Goal: Check status: Check status

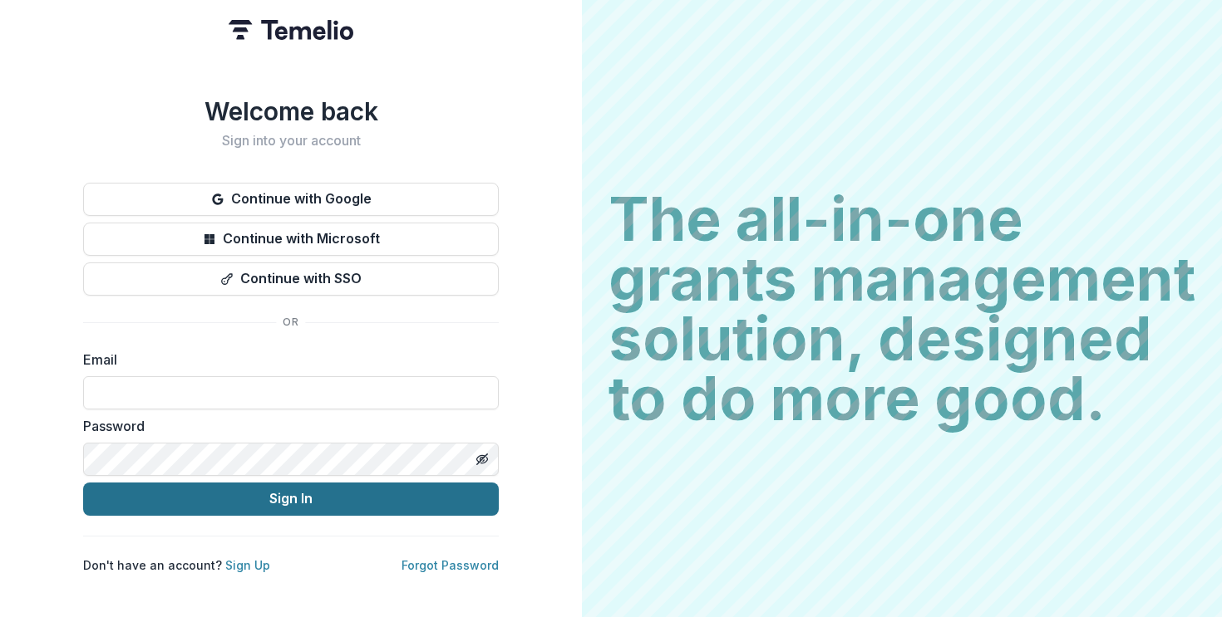
type input "**********"
click at [293, 496] on button "Sign In" at bounding box center [291, 499] width 416 height 33
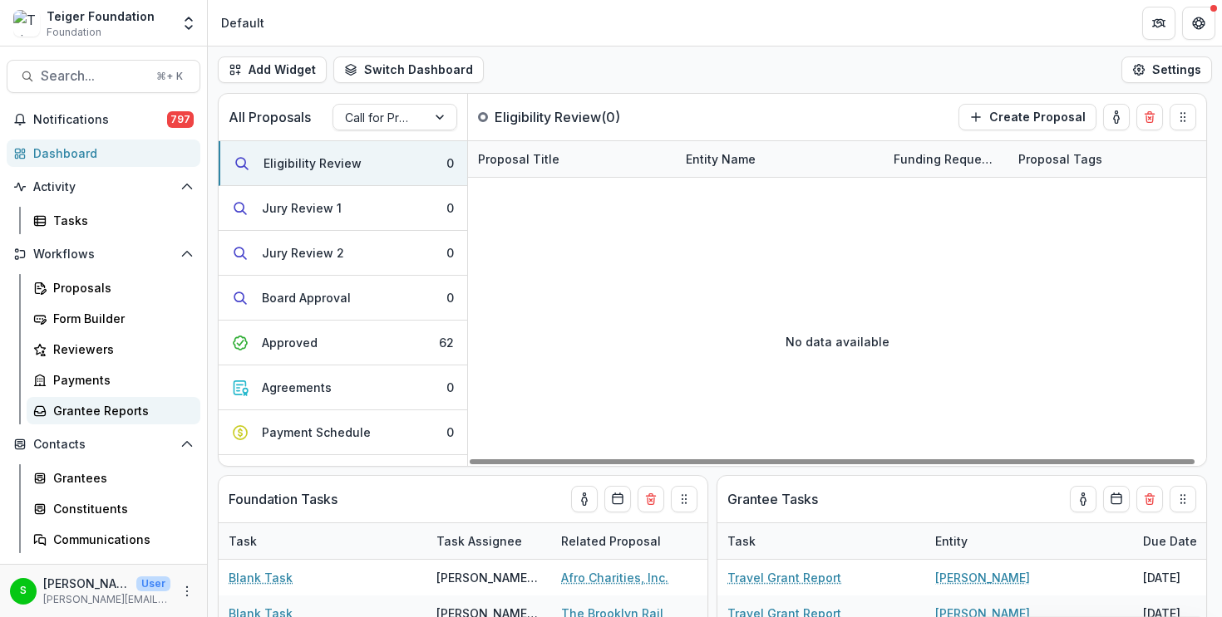
click at [129, 406] on div "Grantee Reports" at bounding box center [120, 410] width 134 height 17
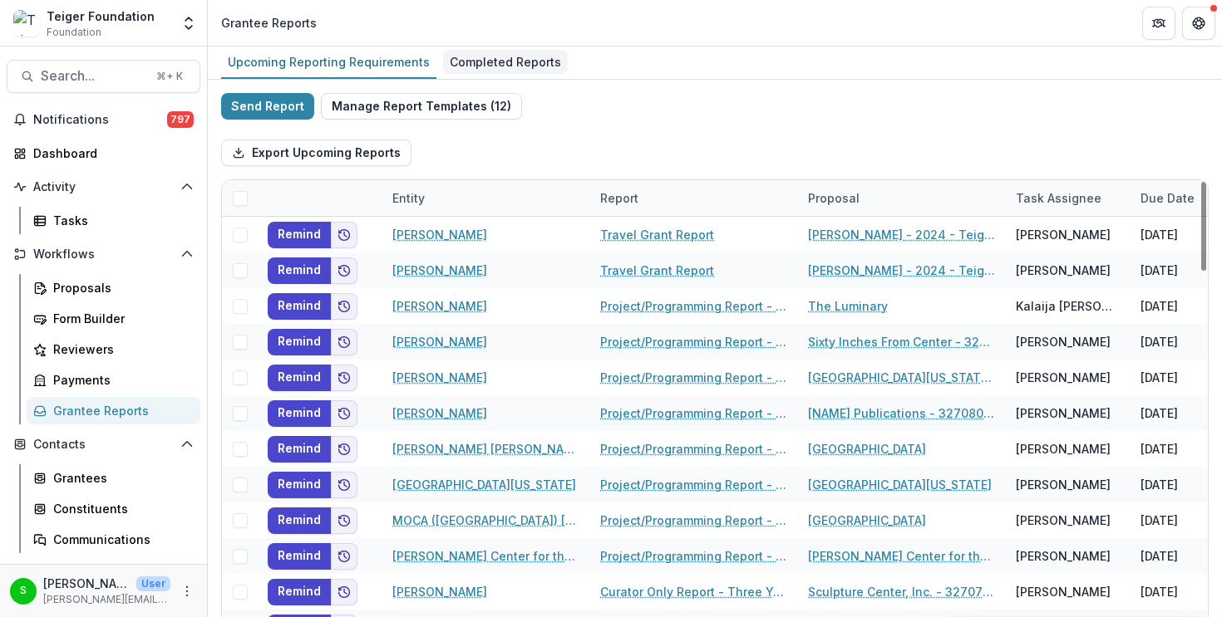
click at [505, 57] on div "Completed Reports" at bounding box center [505, 62] width 125 height 24
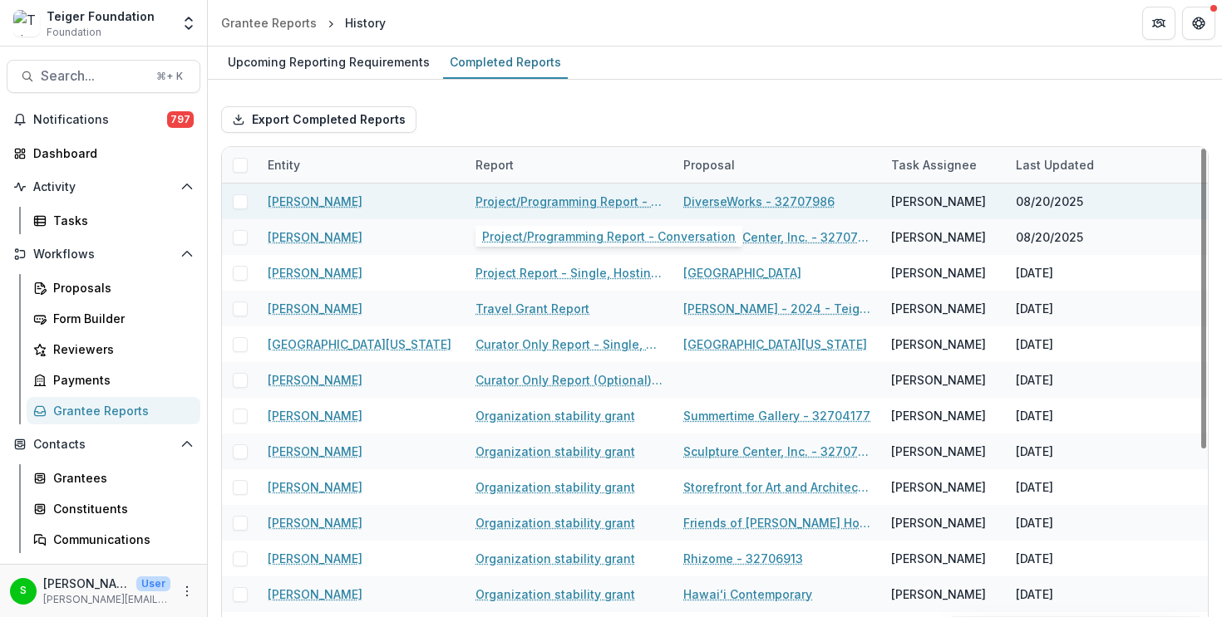
click at [552, 199] on link "Project/Programming Report - Conversation" at bounding box center [569, 201] width 188 height 17
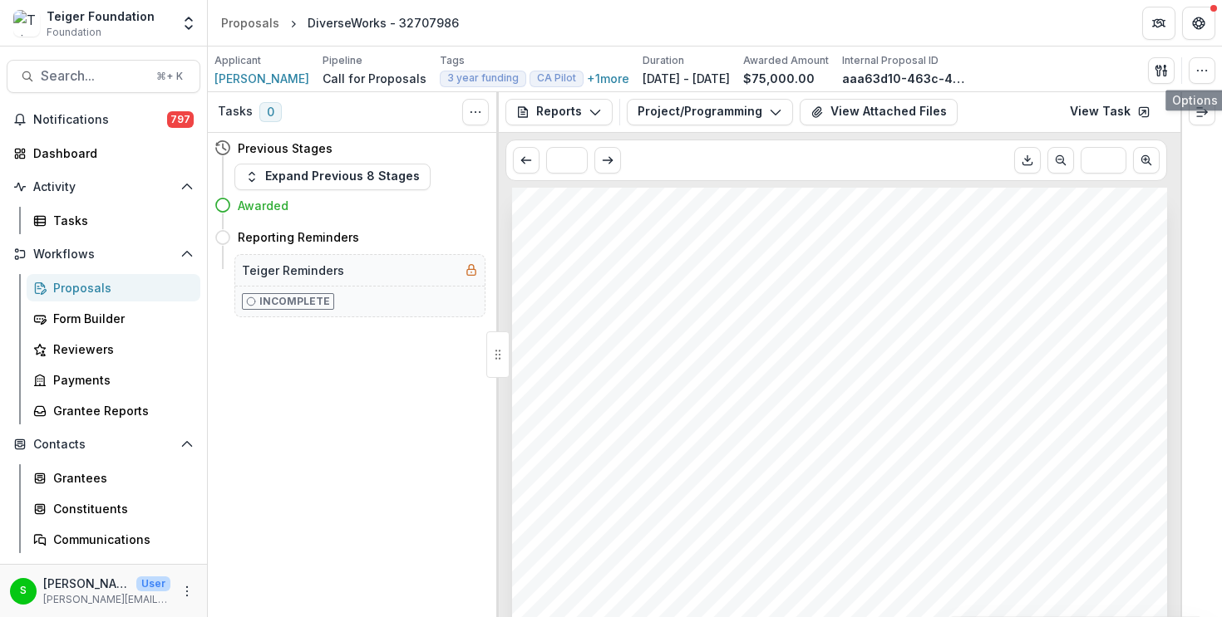
click at [1190, 83] on div "Send Email Proposal Files Edit Viewers View All Reviews View Related Entities E…" at bounding box center [1181, 70] width 67 height 27
click at [1193, 80] on button "button" at bounding box center [1201, 70] width 27 height 27
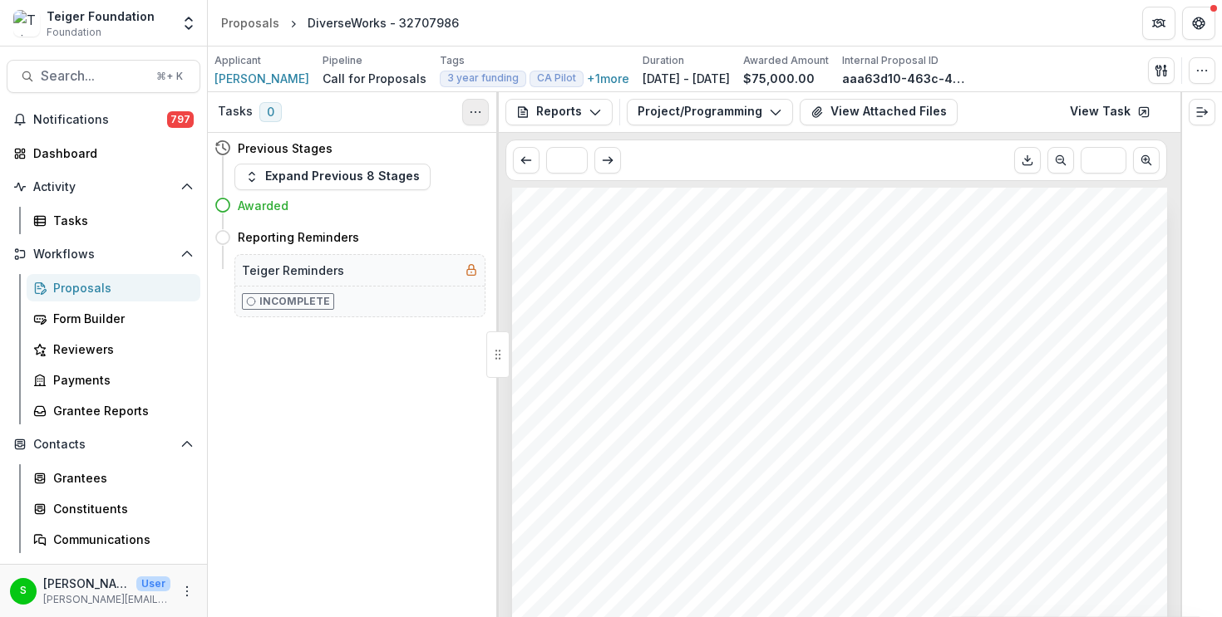
click at [484, 116] on button "Toggle View Cancelled Tasks" at bounding box center [475, 112] width 27 height 27
click at [480, 114] on icon "Toggle View Cancelled Tasks" at bounding box center [475, 112] width 13 height 13
click at [1193, 78] on button "button" at bounding box center [1201, 70] width 27 height 27
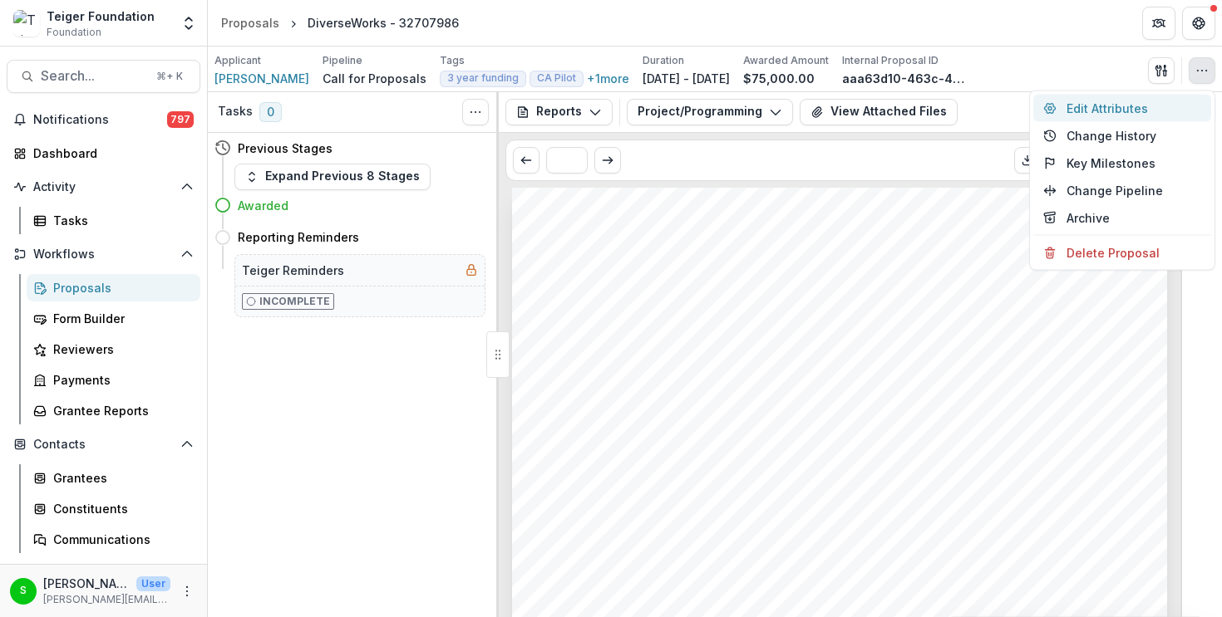
click at [1119, 115] on button "Edit Attributes" at bounding box center [1122, 108] width 178 height 27
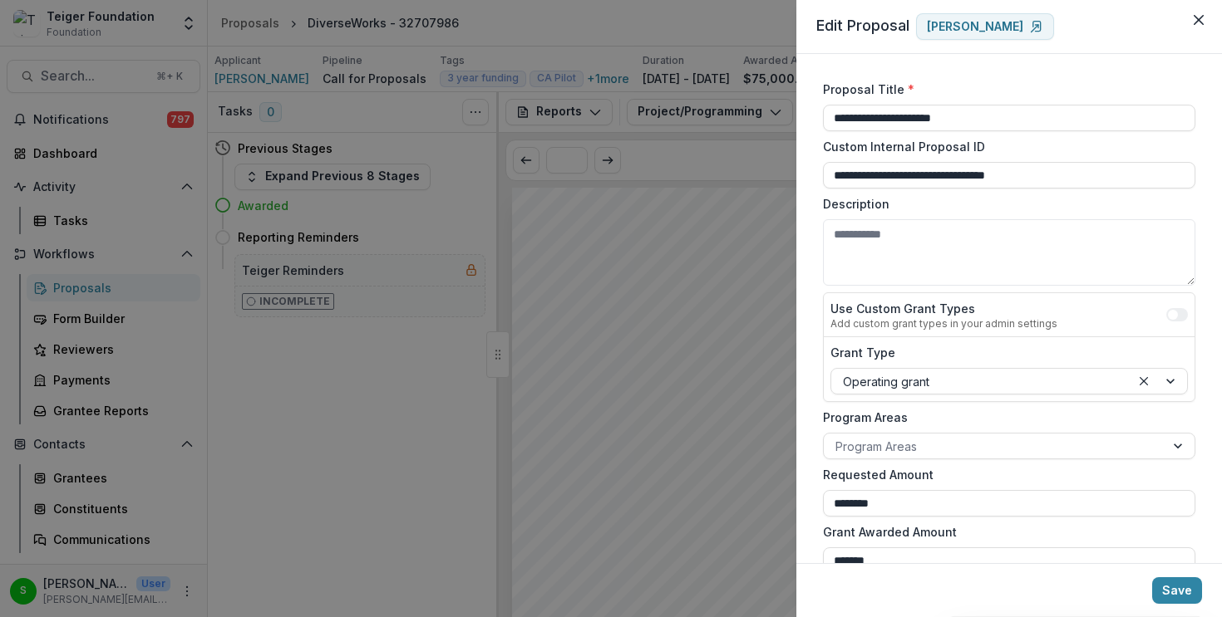
click at [721, 323] on div "**********" at bounding box center [611, 308] width 1222 height 617
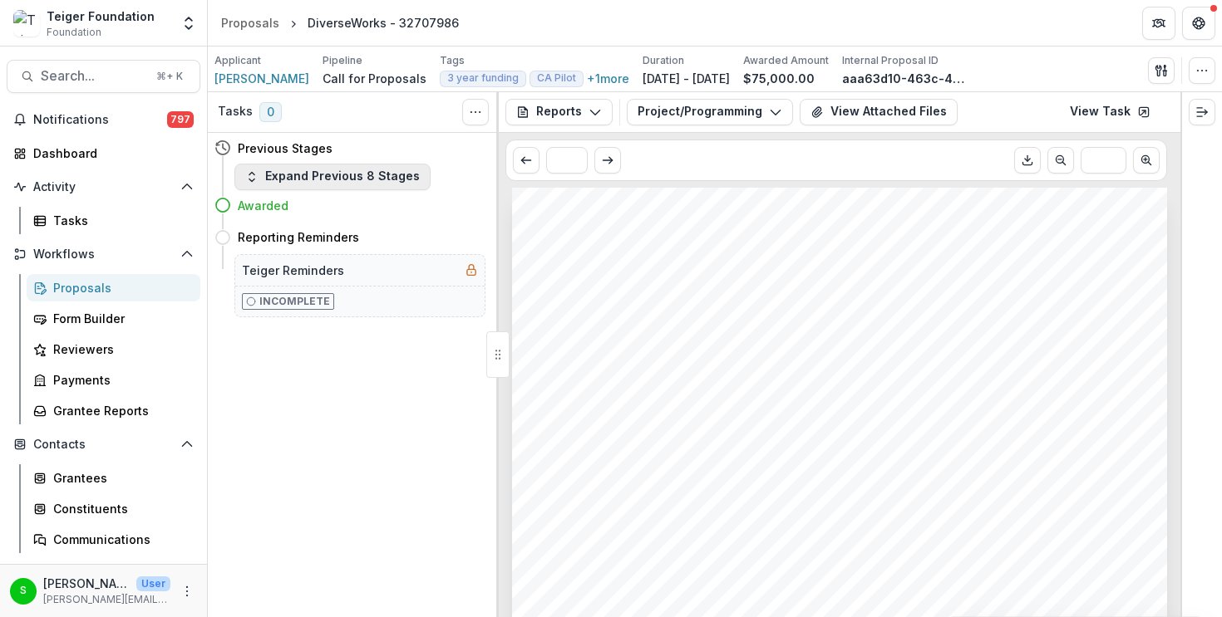
click at [321, 181] on button "Expand Previous 8 Stages" at bounding box center [332, 177] width 196 height 27
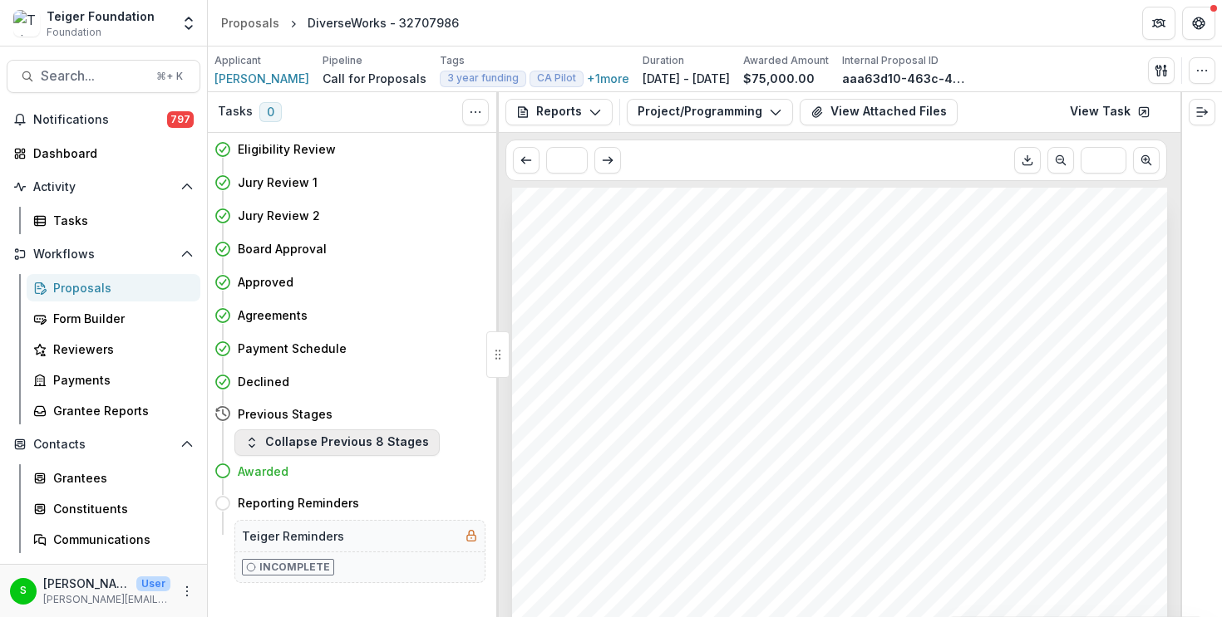
click at [314, 434] on button "Collapse Previous 8 Stages" at bounding box center [336, 443] width 205 height 27
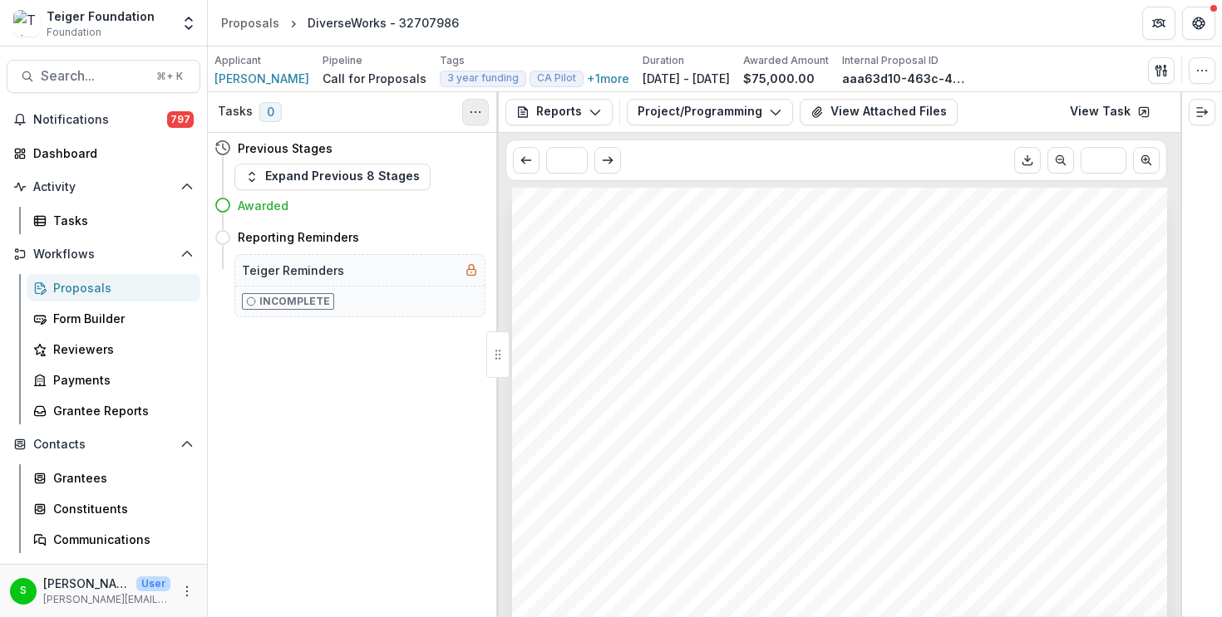
click at [475, 115] on icon "Toggle View Cancelled Tasks" at bounding box center [475, 112] width 13 height 13
click at [715, 103] on button "Project/Programming Report - Conversation" at bounding box center [710, 112] width 166 height 27
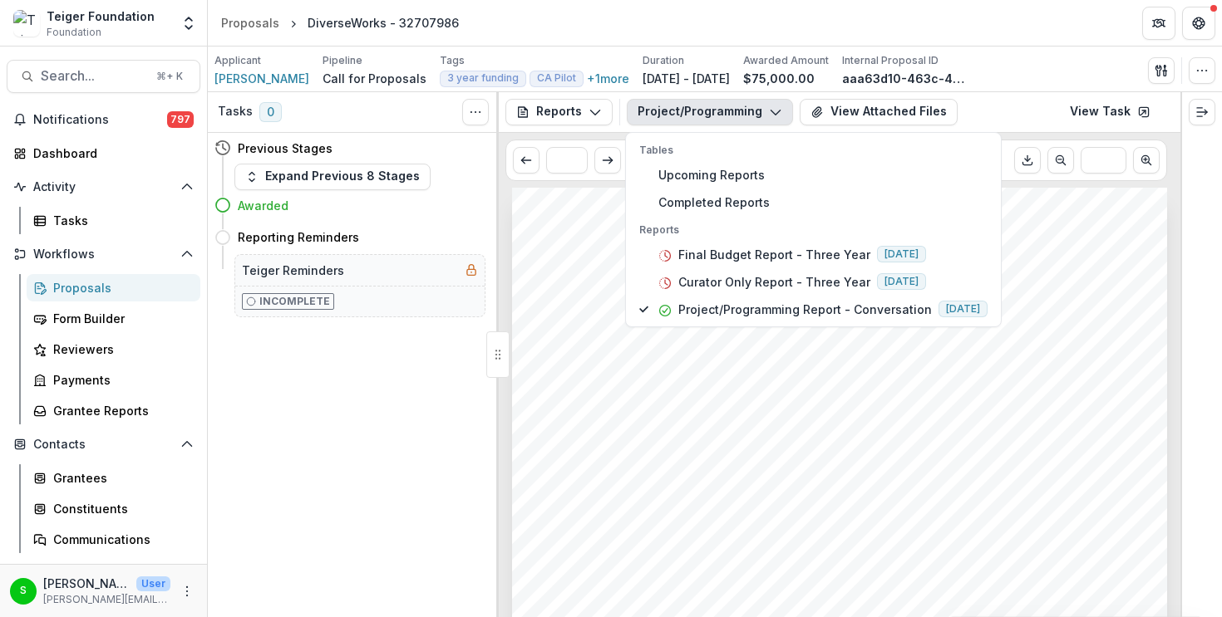
click at [714, 115] on button "Project/Programming Report - Conversation" at bounding box center [710, 112] width 166 height 27
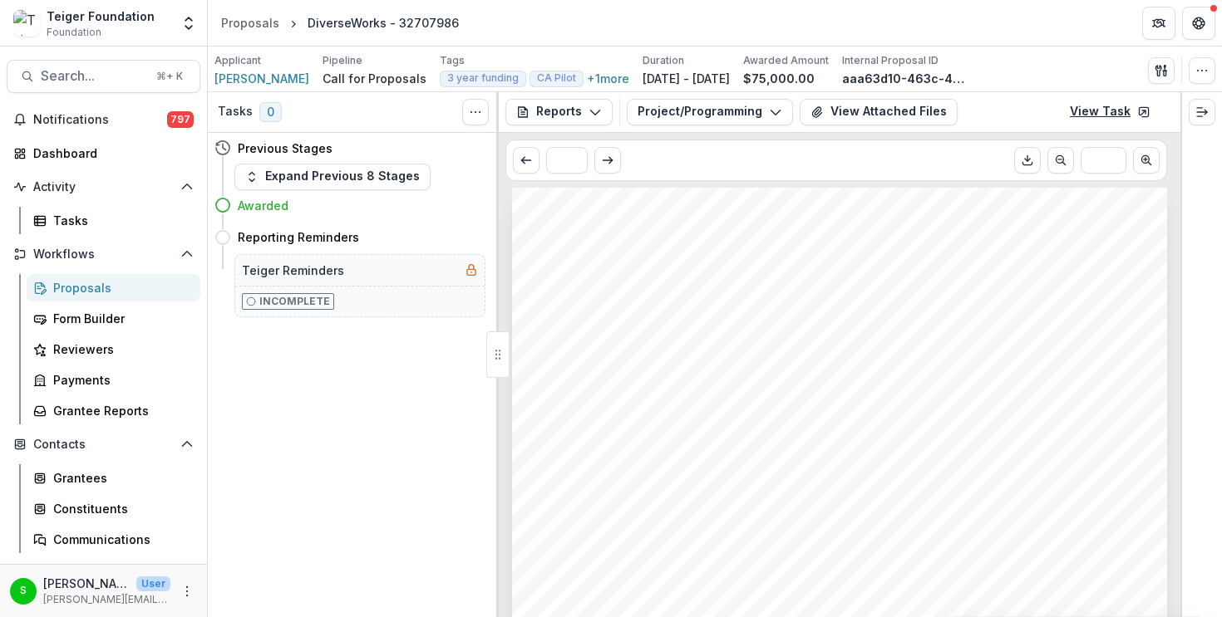
click at [1119, 115] on link "View Task" at bounding box center [1110, 112] width 101 height 27
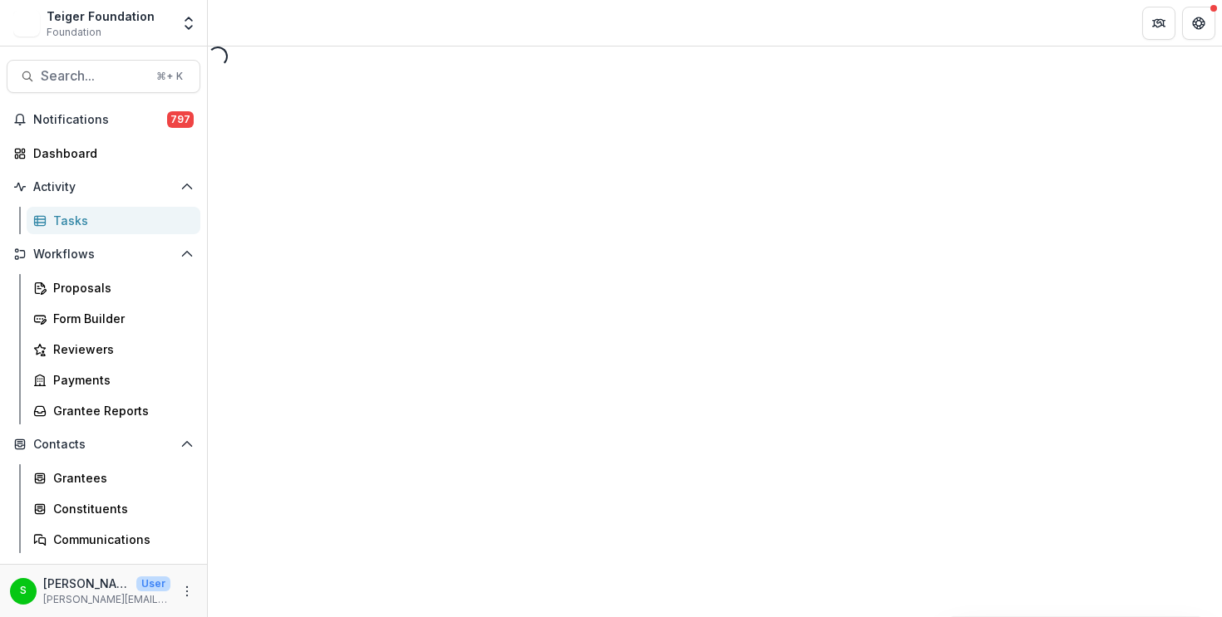
select select "********"
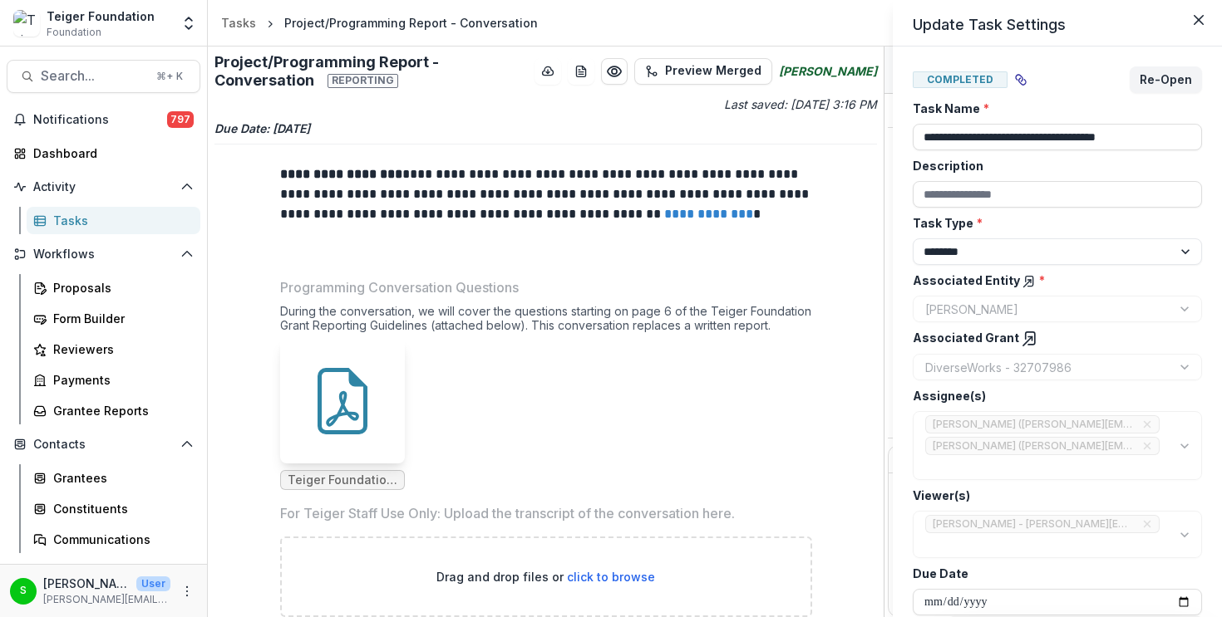
drag, startPoint x: 881, startPoint y: 434, endPoint x: 880, endPoint y: 550, distance: 116.4
click at [880, 550] on div "**********" at bounding box center [611, 308] width 1222 height 617
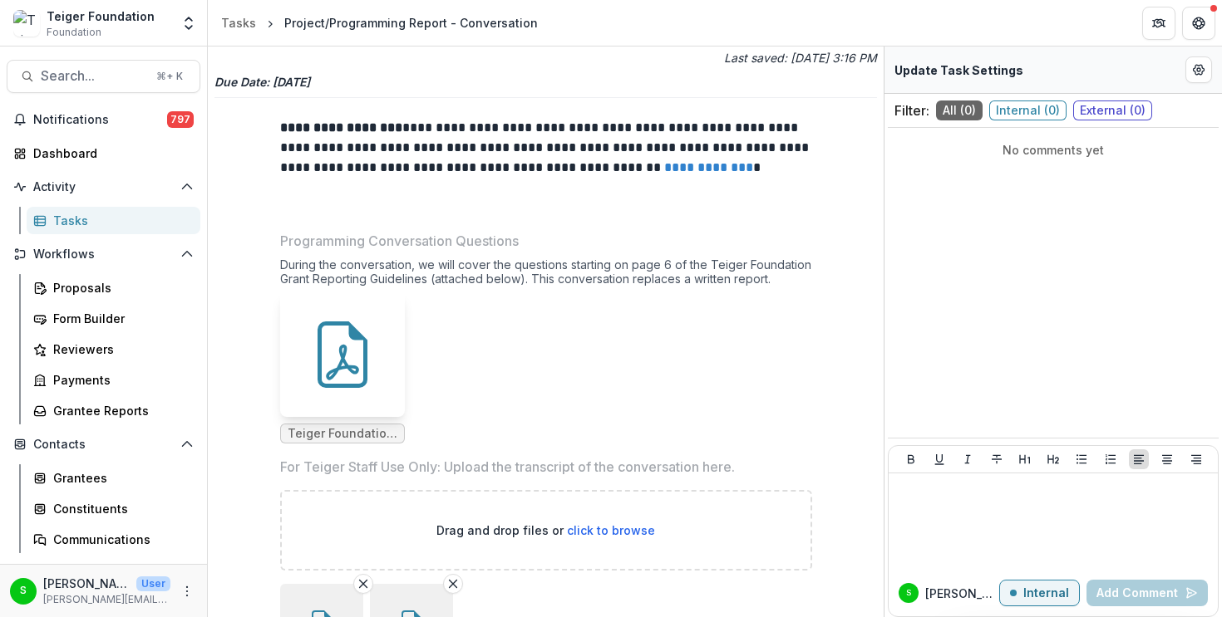
scroll to position [170, 0]
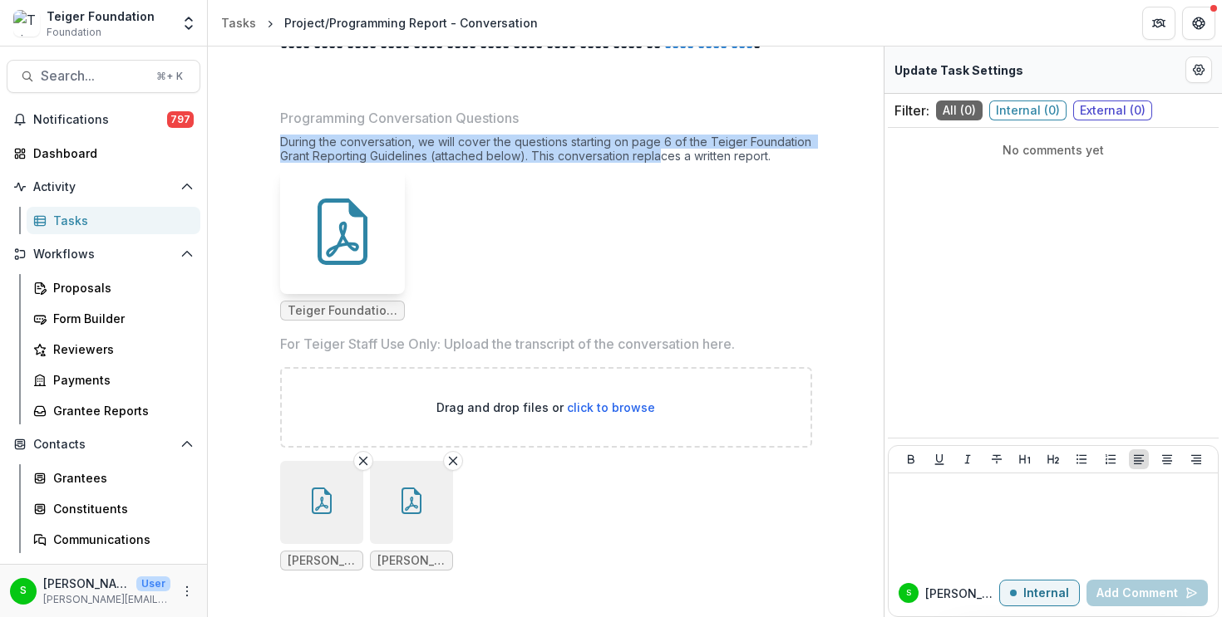
drag, startPoint x: 274, startPoint y: 139, endPoint x: 656, endPoint y: 155, distance: 381.8
click at [656, 155] on div "**********" at bounding box center [546, 296] width 558 height 629
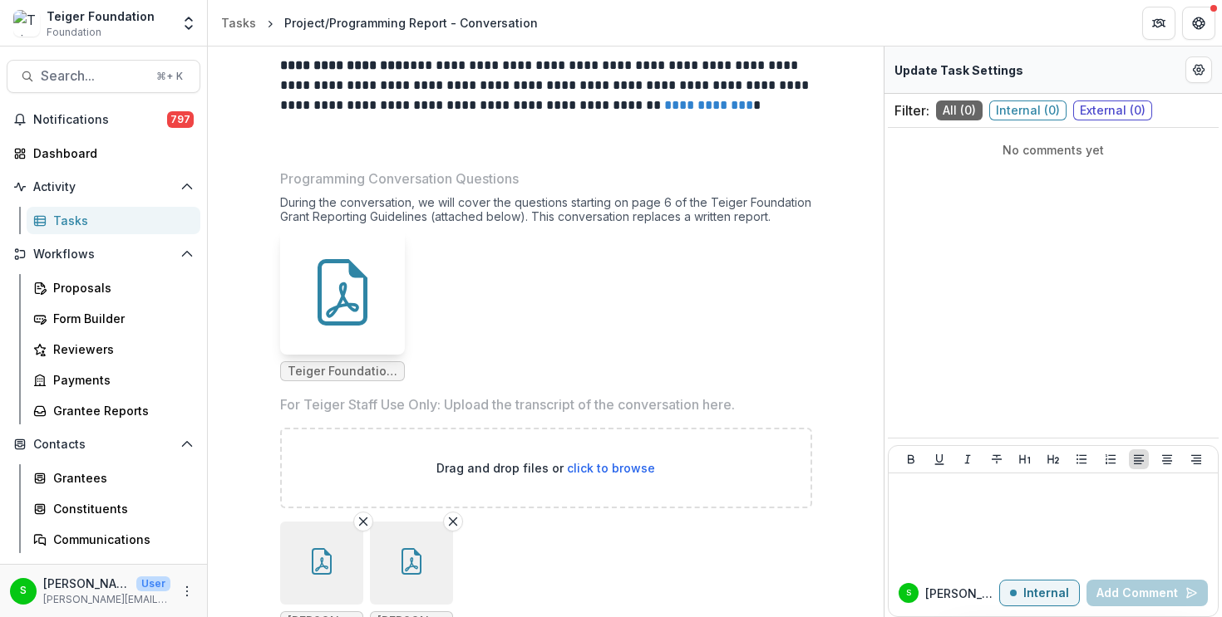
click at [553, 270] on ul "Teiger Foundation Grant Reporting Guidelines.pdf" at bounding box center [546, 305] width 532 height 151
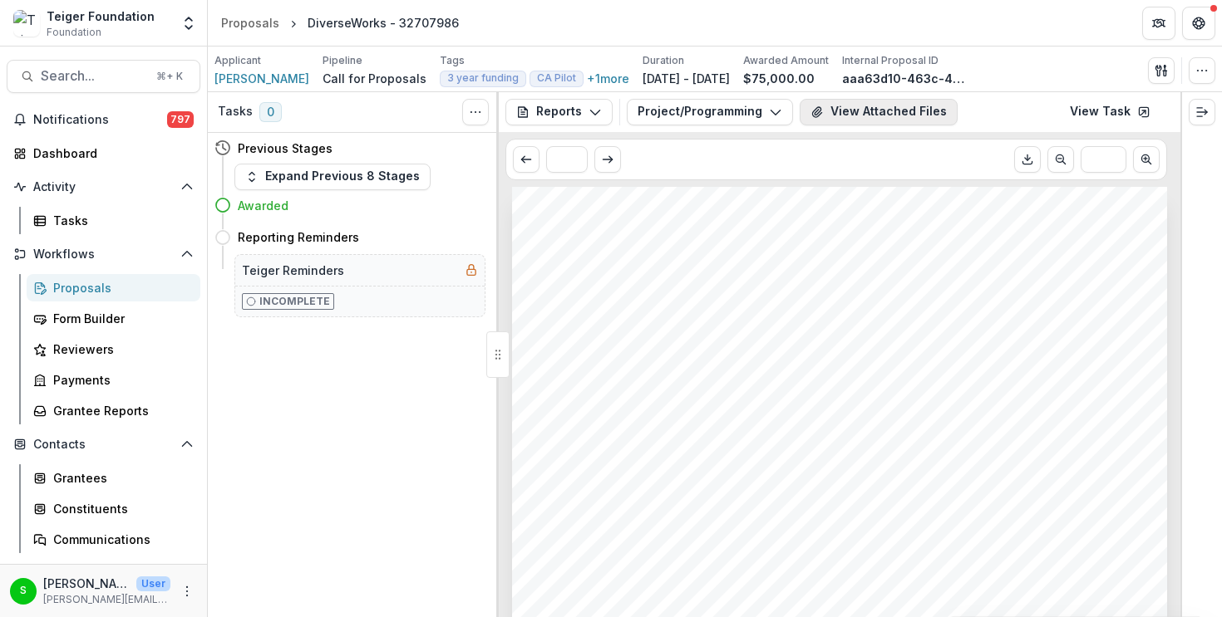
click at [853, 107] on button "View Attached Files" at bounding box center [878, 112] width 158 height 27
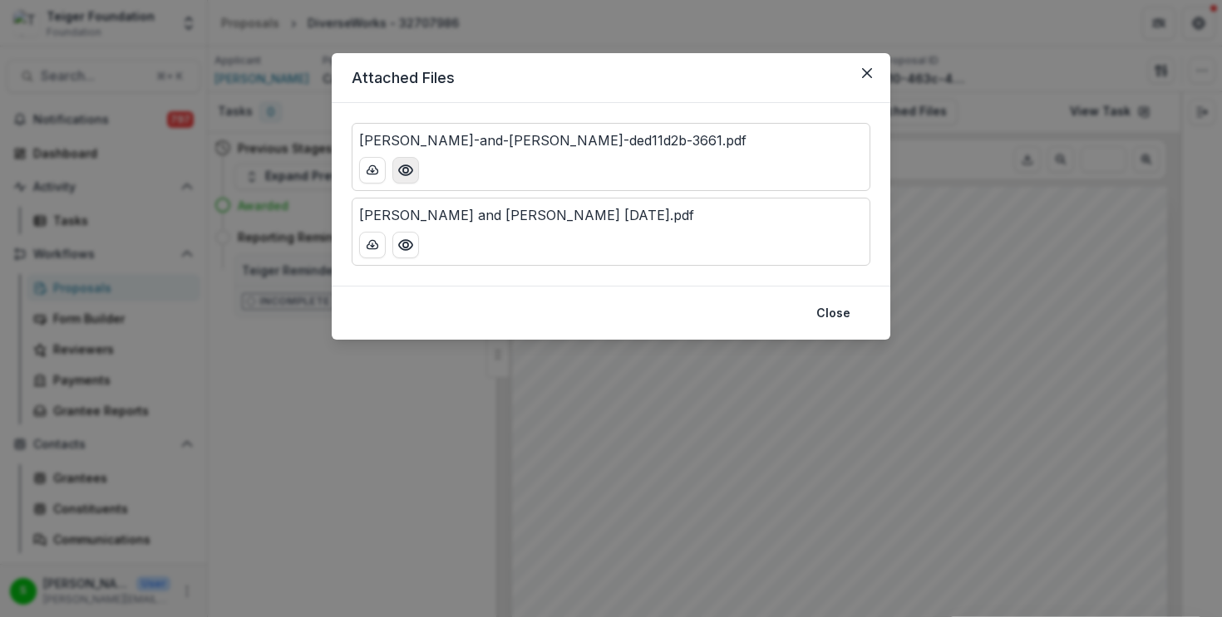
click at [407, 170] on circle "Preview Ashley-DeHoyos-Sauder-and-Stephanie-Koch-ded11d2b-3661.pdf" at bounding box center [405, 170] width 5 height 5
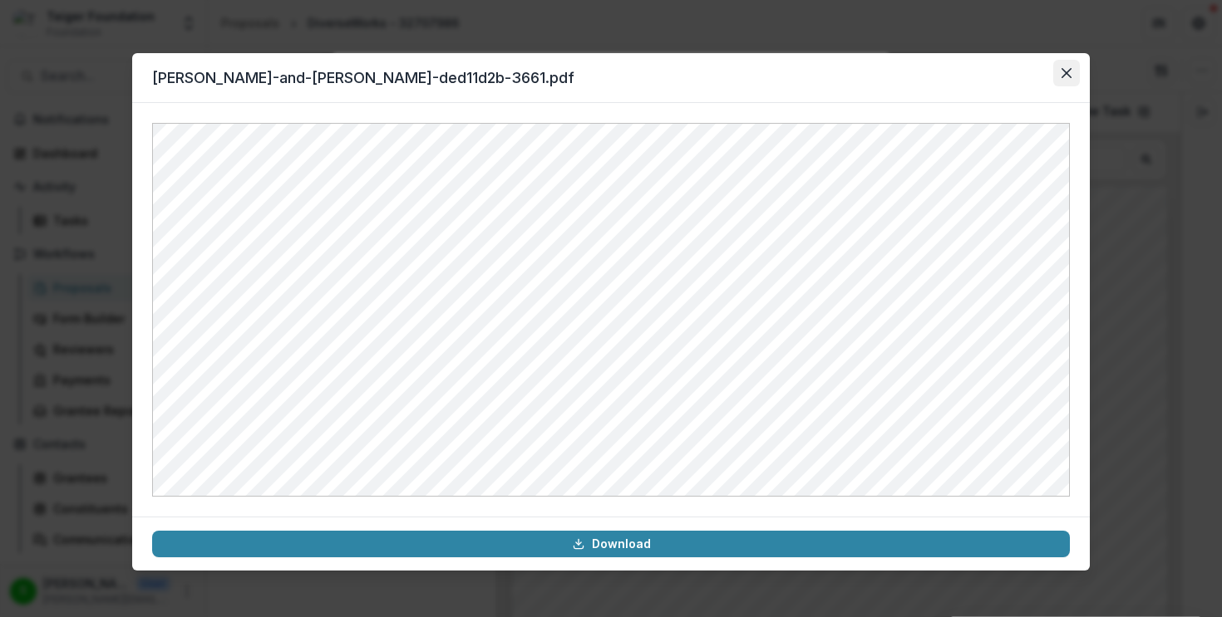
click at [1066, 75] on icon "Close" at bounding box center [1066, 73] width 10 height 10
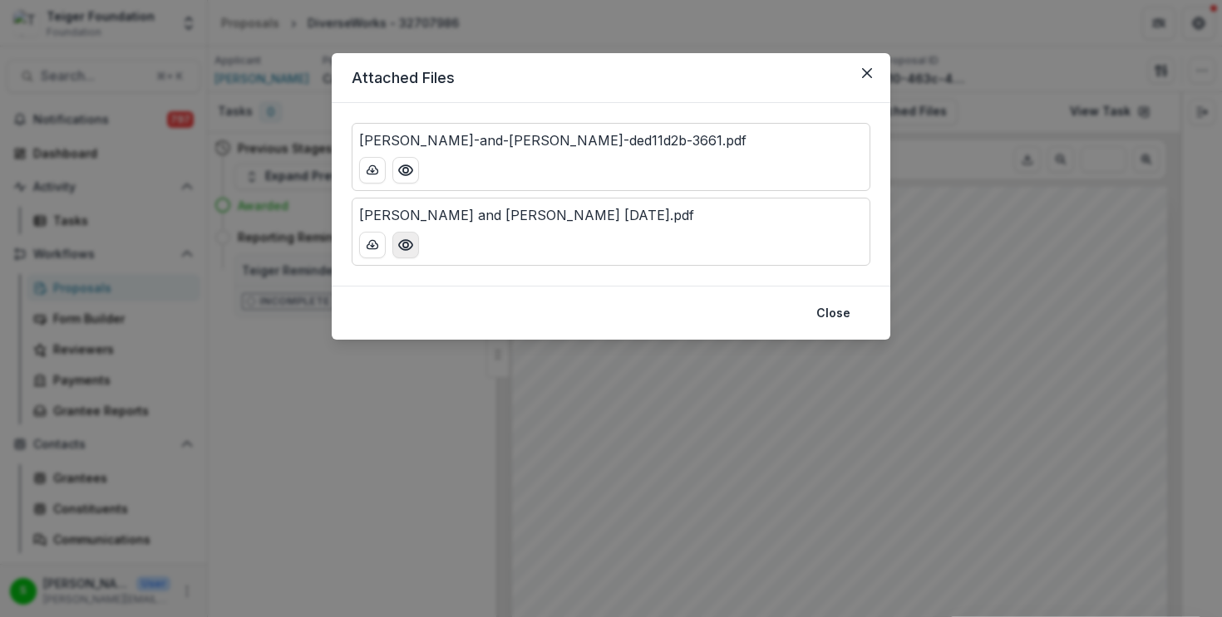
click at [411, 239] on icon "Preview Ashley DeHoyos Sauder and Stephanie Koch Aug 20 2025.pdf" at bounding box center [405, 245] width 17 height 17
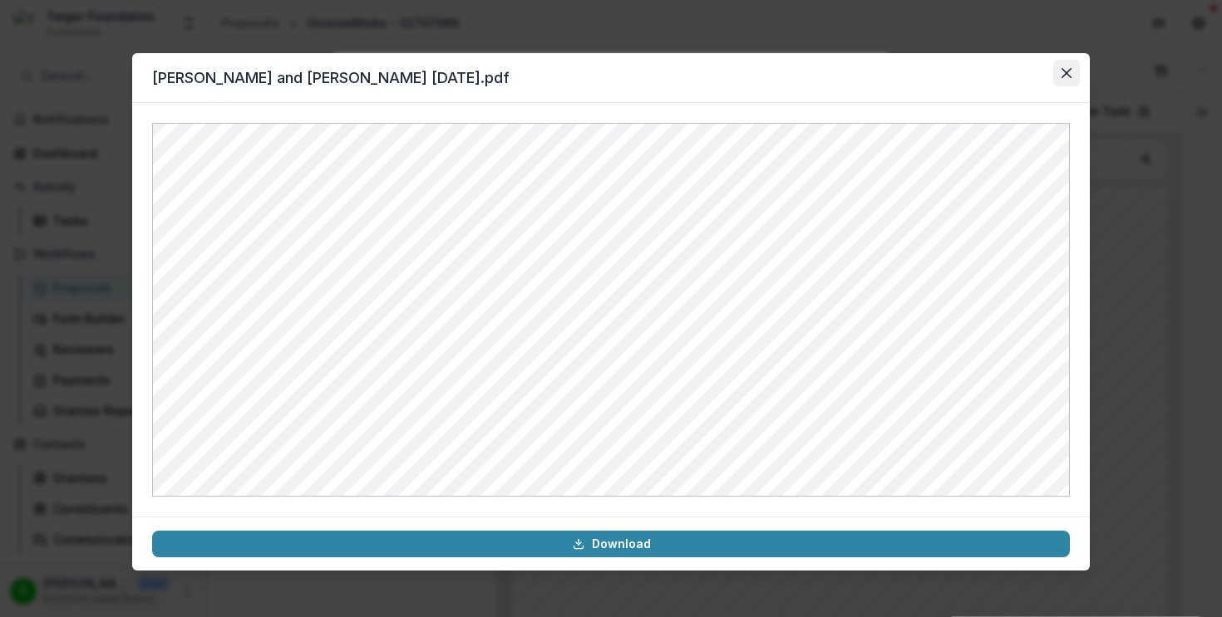
click at [1070, 68] on icon "Close" at bounding box center [1066, 73] width 10 height 10
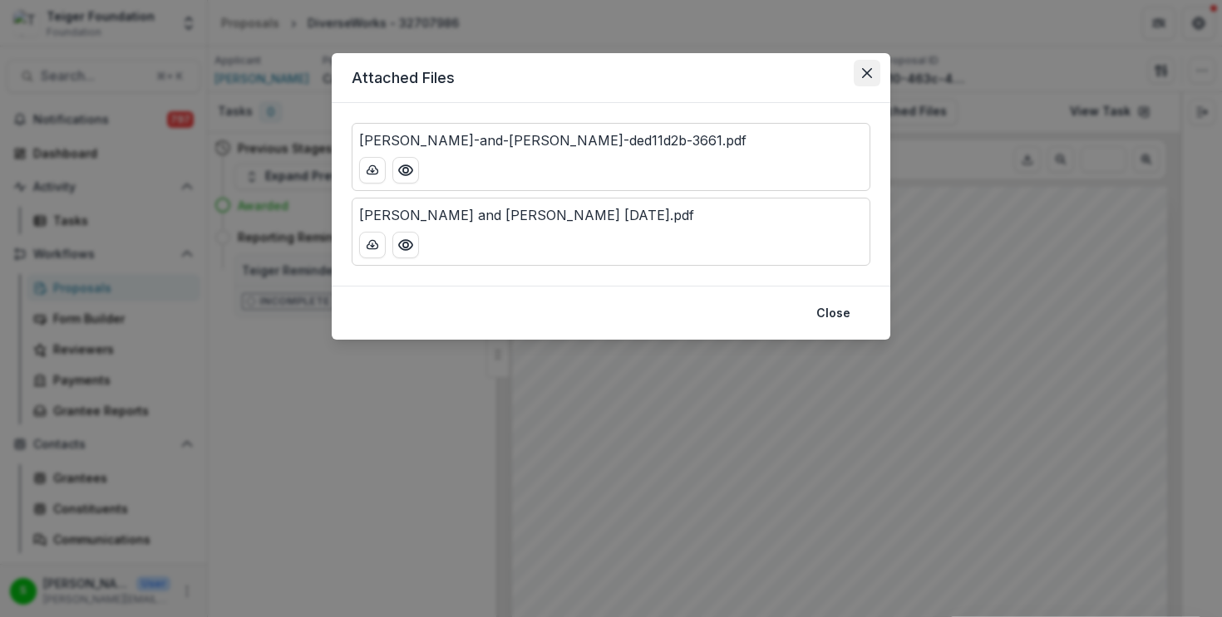
click at [872, 75] on button "Close" at bounding box center [866, 73] width 27 height 27
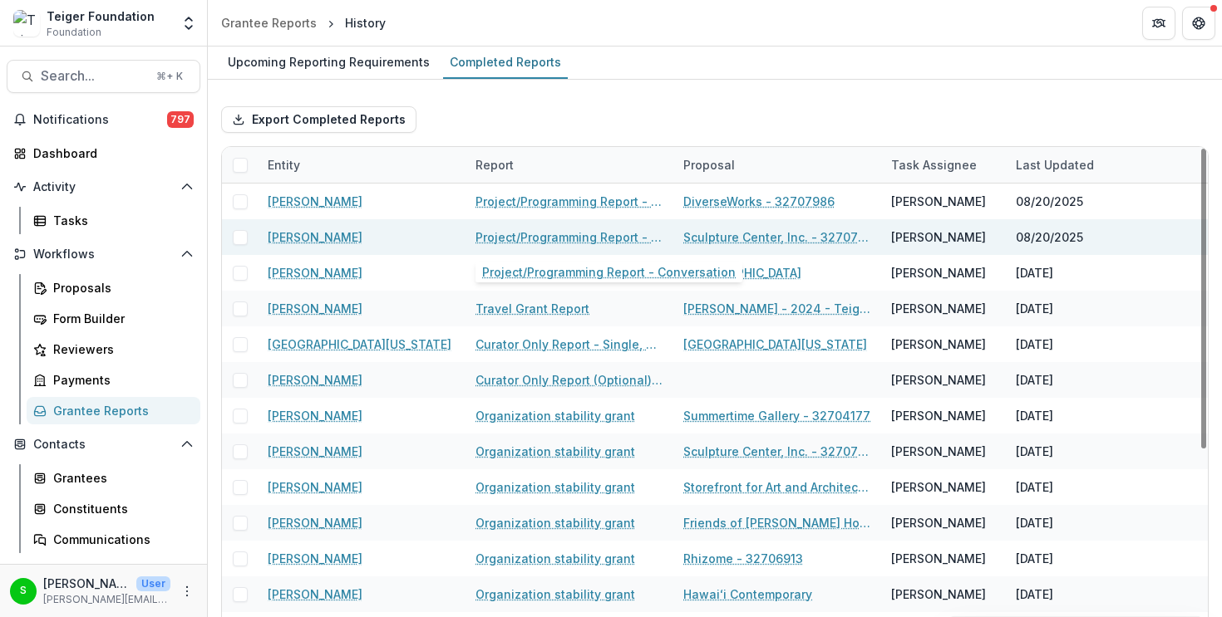
click at [574, 239] on link "Project/Programming Report - Conversation" at bounding box center [569, 237] width 188 height 17
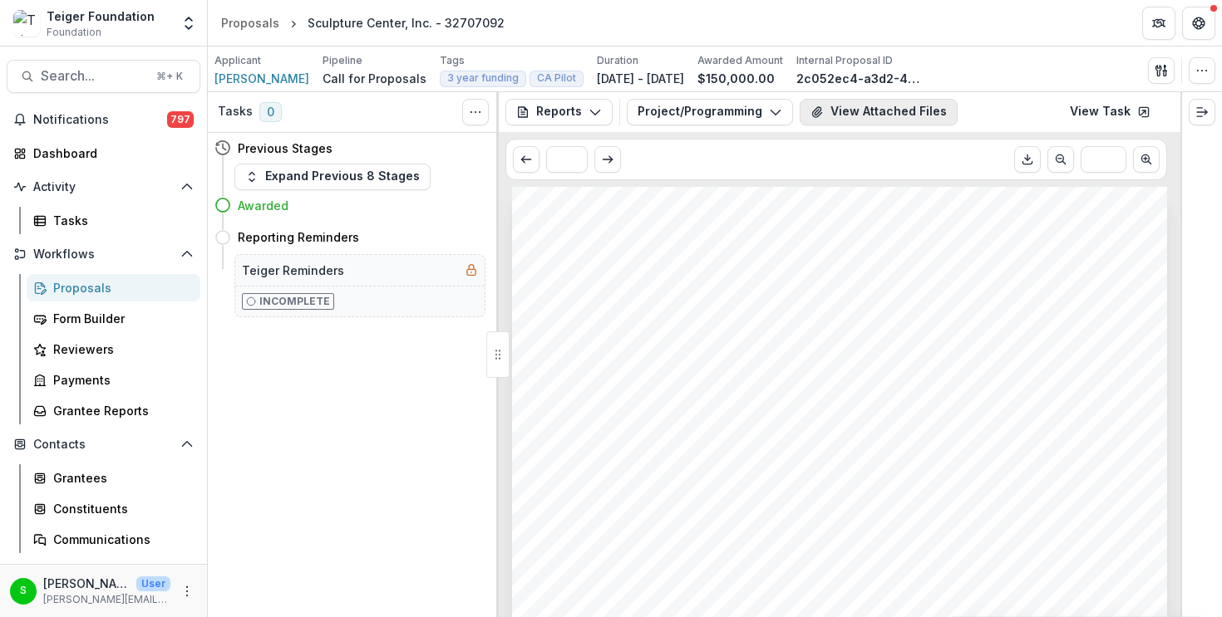
click at [856, 117] on button "View Attached Files" at bounding box center [878, 112] width 158 height 27
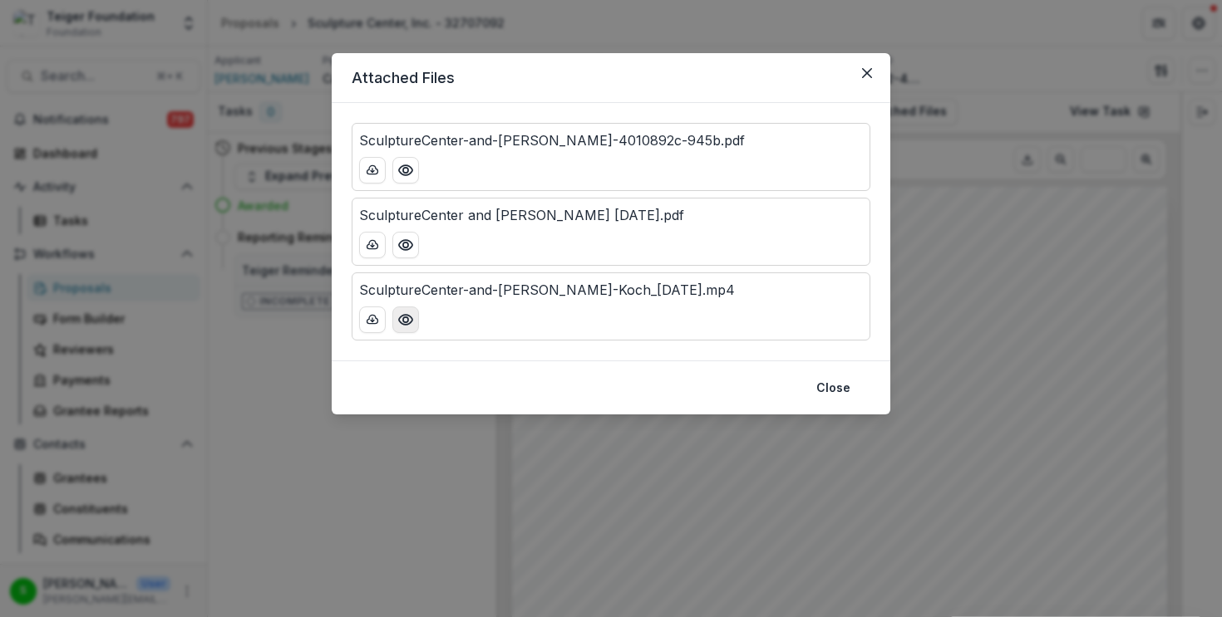
click at [402, 325] on icon "Preview SculptureCenter-and-Stephanie-Koch_2025-08-20.mp4" at bounding box center [405, 320] width 17 height 17
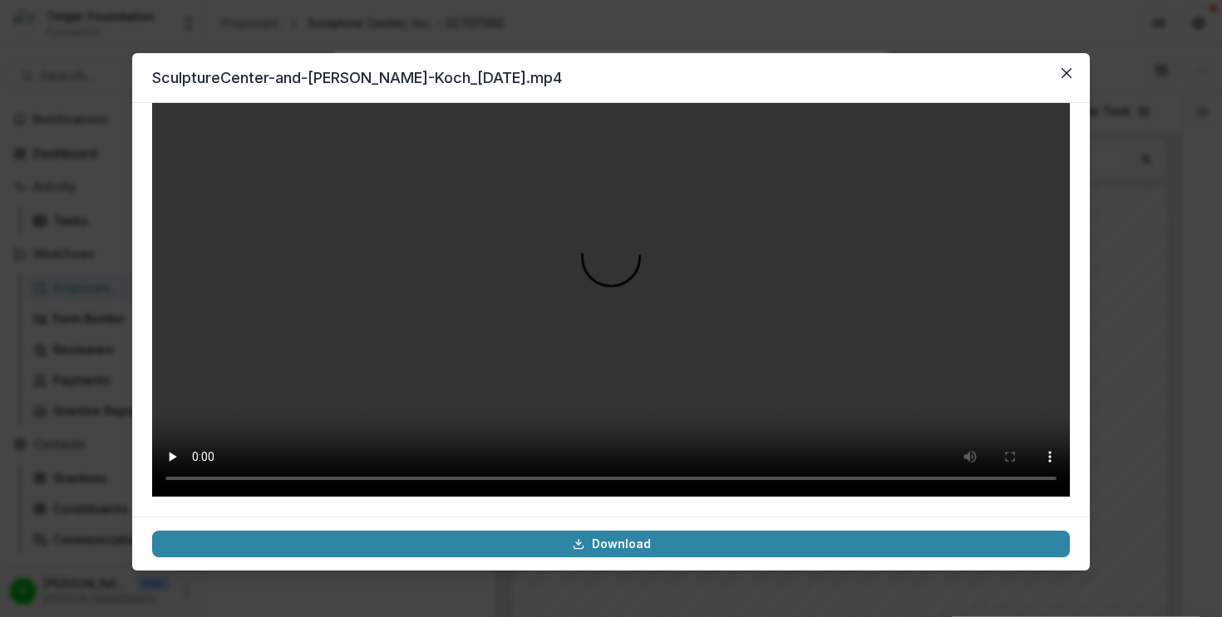
scroll to position [139, 0]
click at [1076, 81] on button "Close" at bounding box center [1066, 73] width 27 height 27
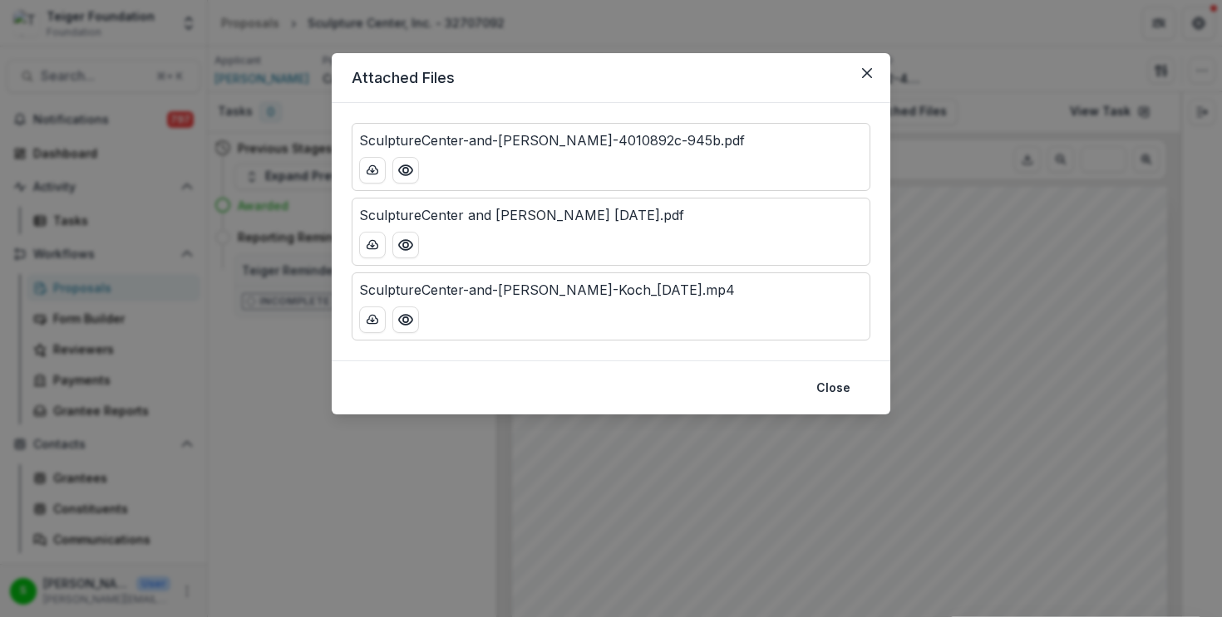
click at [969, 317] on div "Attached Files SculptureCenter-and-Stephanie-Koch-4010892c-945b.pdf SculptureCe…" at bounding box center [611, 308] width 1222 height 617
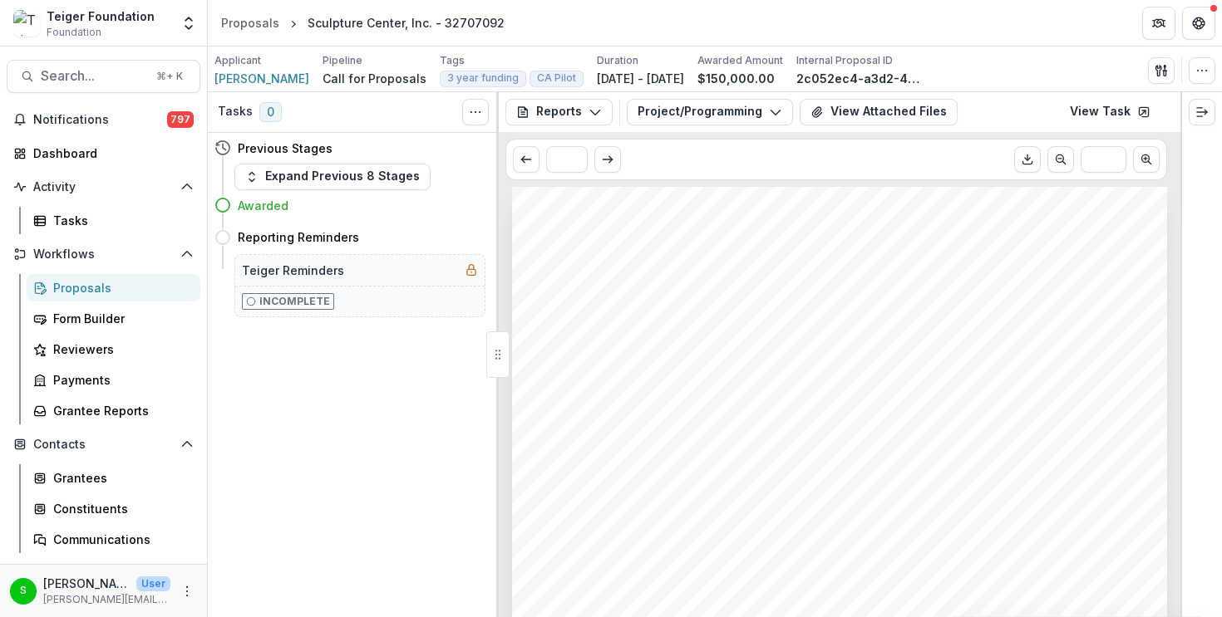
scroll to position [503, 0]
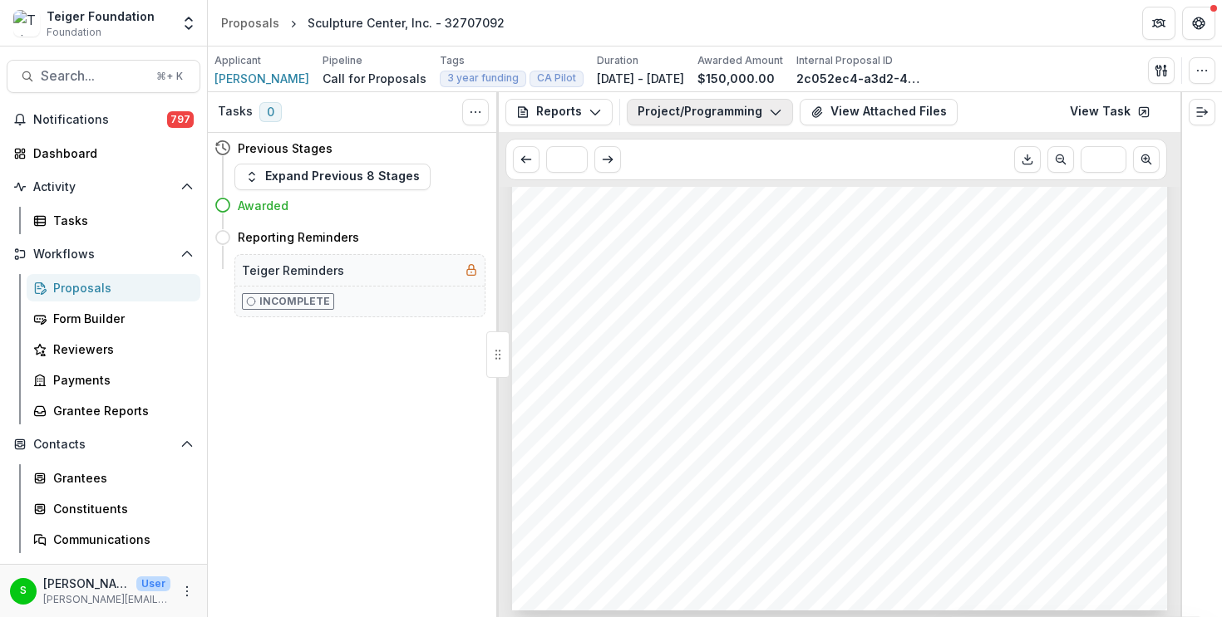
click at [710, 106] on button "Project/Programming Report - Conversation" at bounding box center [710, 112] width 166 height 27
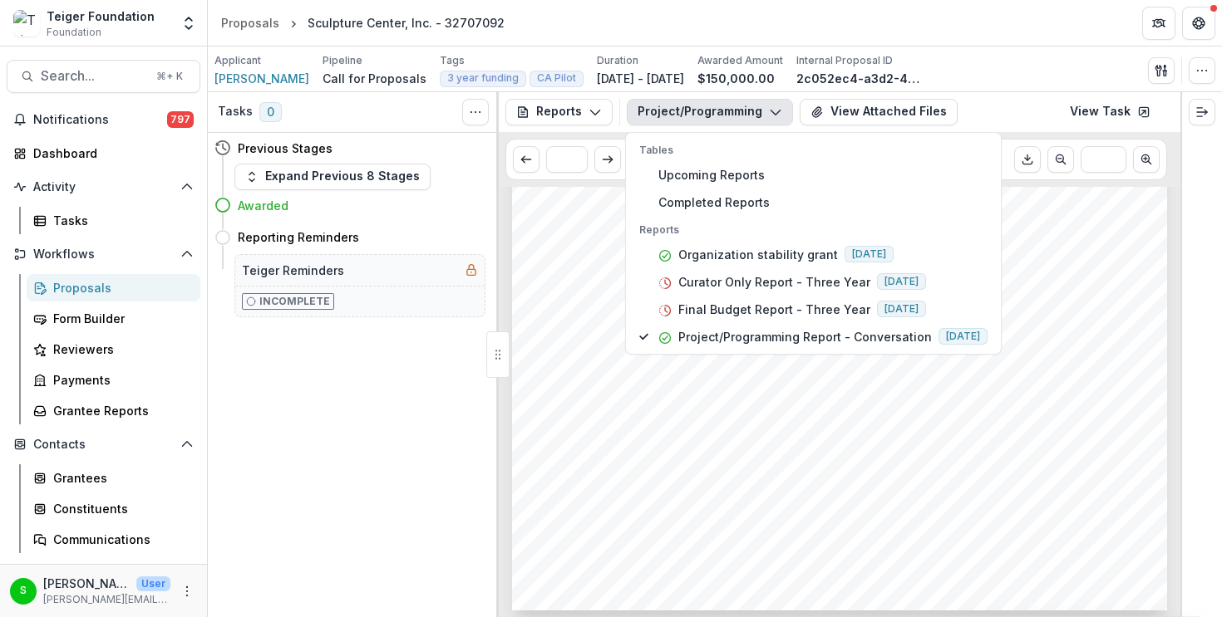
click at [1031, 65] on div "Applicant Sohrab Mohebbi Pipeline Call for Proposals Tags 3 year funding CA Pil…" at bounding box center [714, 70] width 1001 height 34
